Goal: Transaction & Acquisition: Download file/media

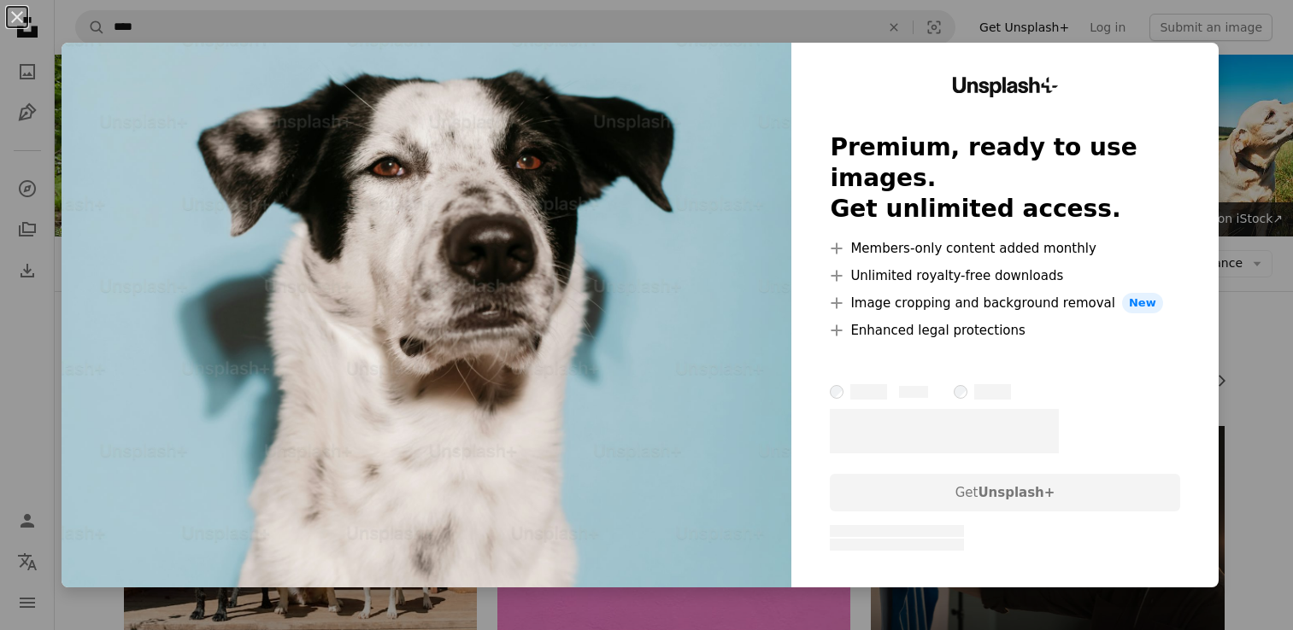
scroll to position [854, 0]
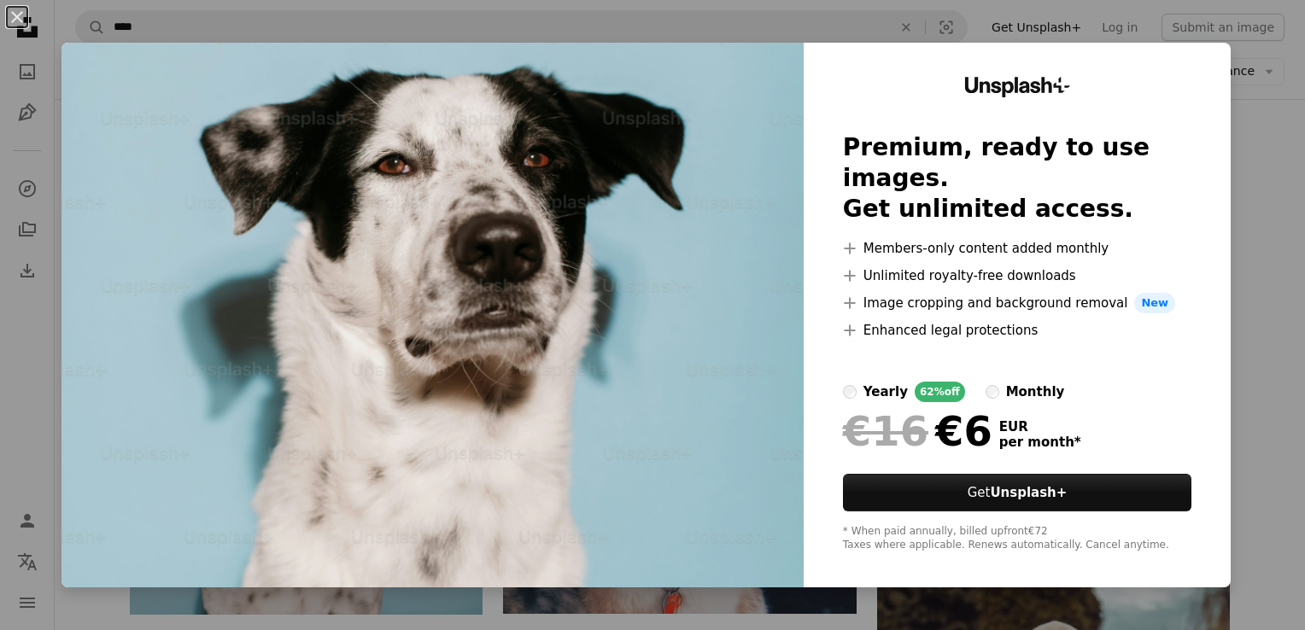
click at [1247, 21] on div "An X shape Unsplash+ Premium, ready to use images. Get unlimited access. A plus…" at bounding box center [652, 315] width 1305 height 630
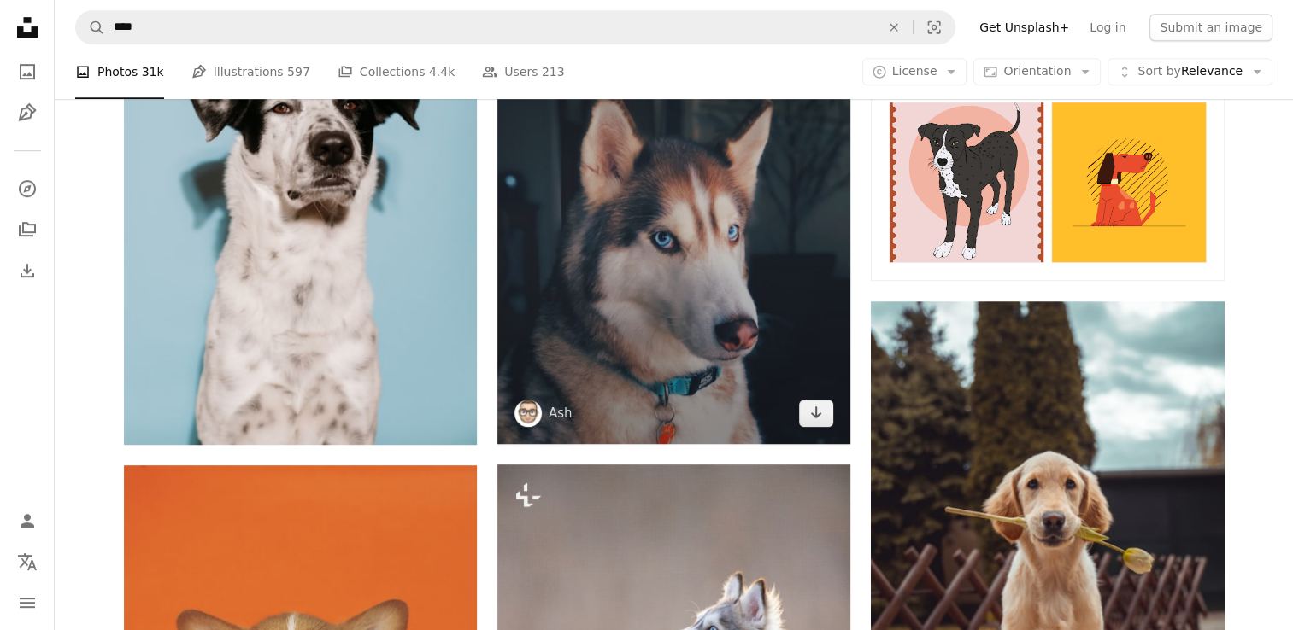
scroll to position [1025, 0]
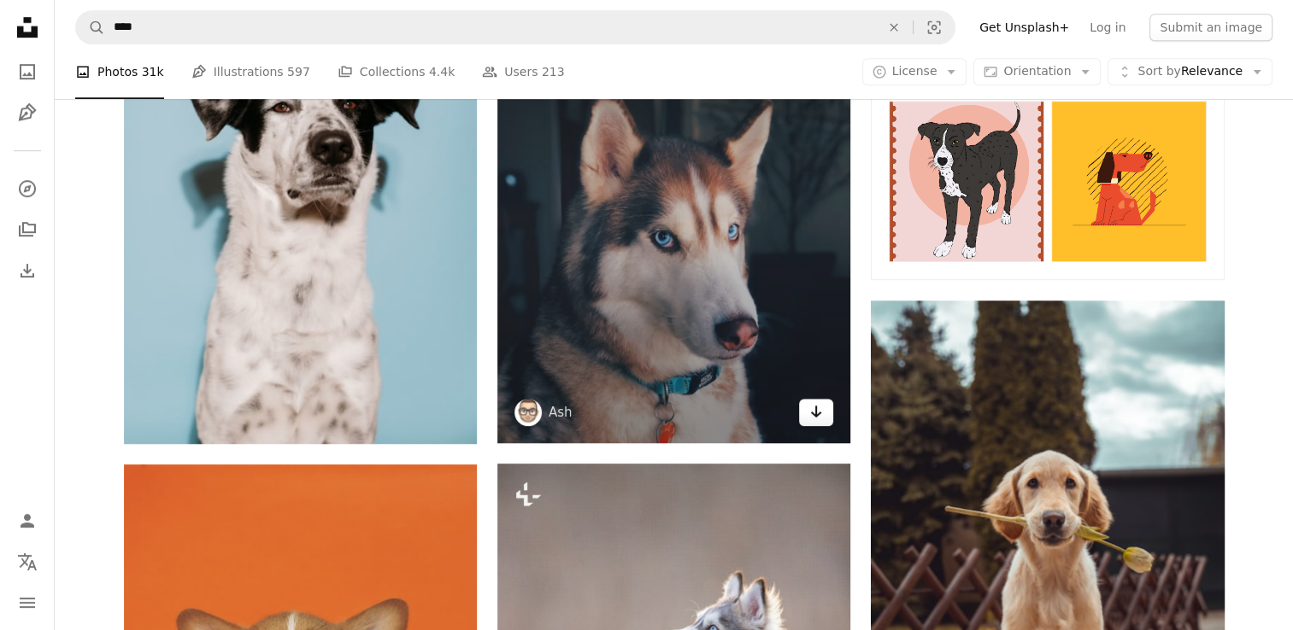
click at [811, 419] on icon "Arrow pointing down" at bounding box center [816, 412] width 14 height 21
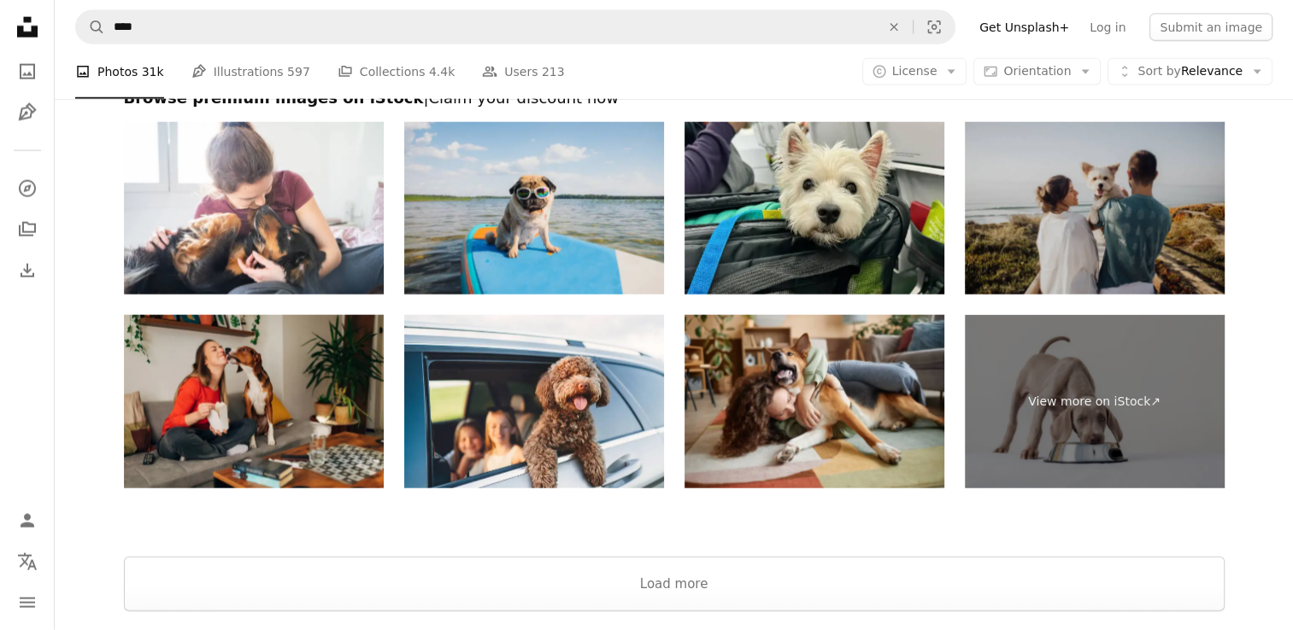
scroll to position [4192, 0]
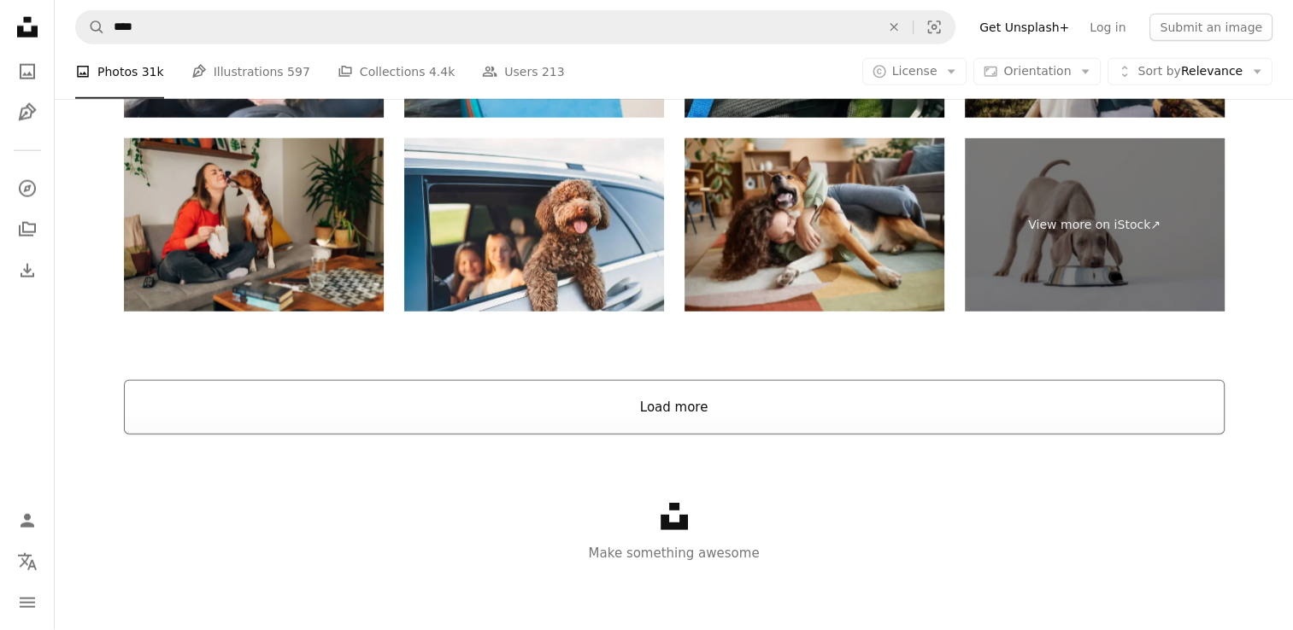
click at [732, 400] on button "Load more" at bounding box center [674, 407] width 1100 height 55
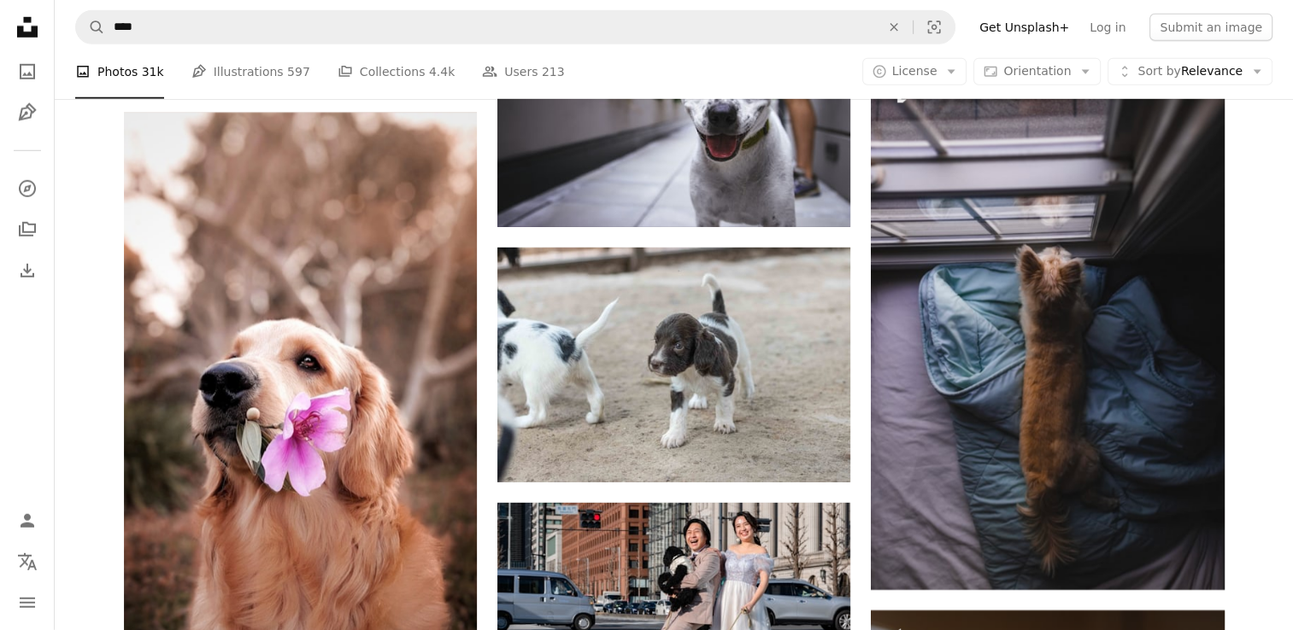
scroll to position [17818, 0]
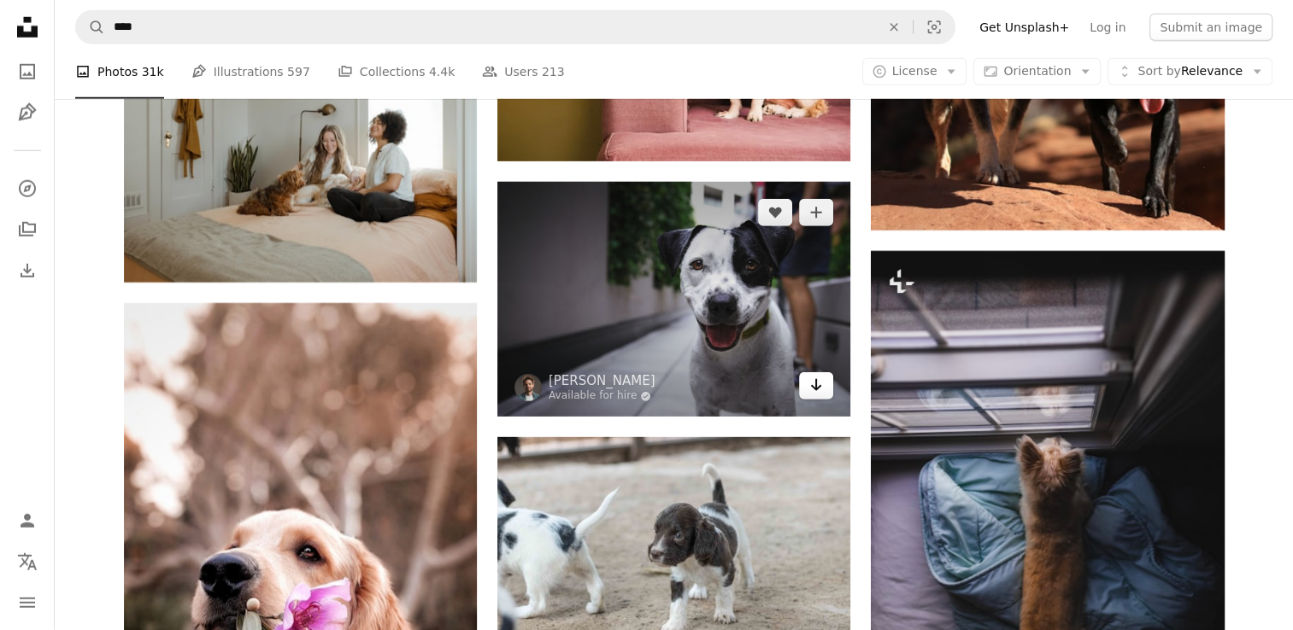
click at [818, 391] on icon "Arrow pointing down" at bounding box center [816, 385] width 14 height 21
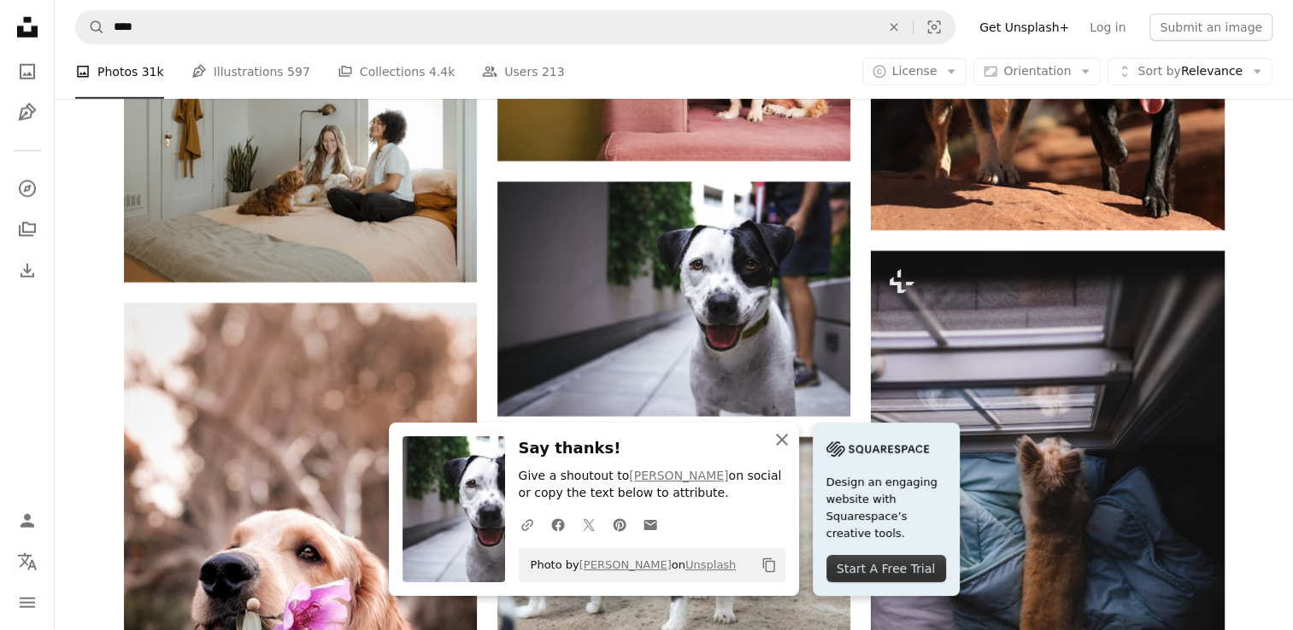
click at [785, 439] on icon "An X shape" at bounding box center [781, 440] width 21 height 21
